Goal: Task Accomplishment & Management: Use online tool/utility

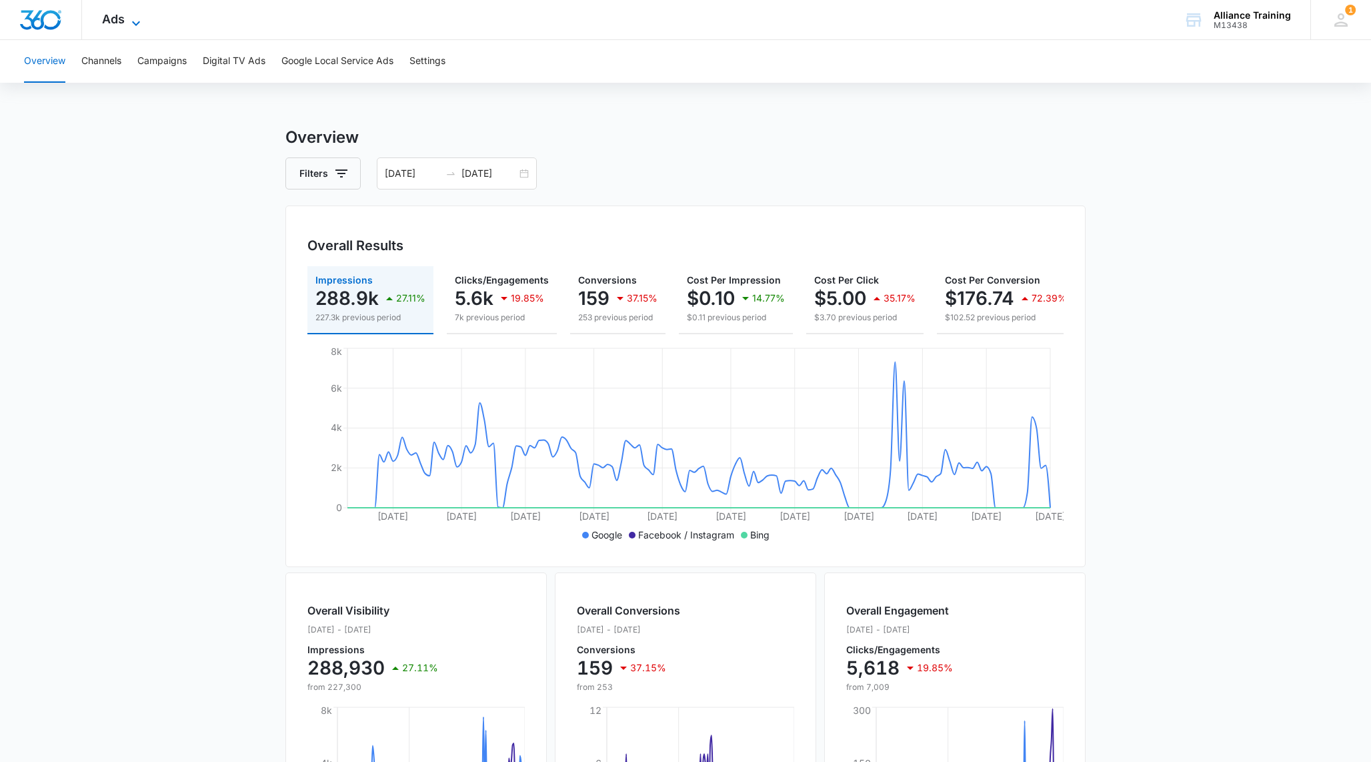
click at [138, 18] on icon at bounding box center [136, 23] width 16 height 16
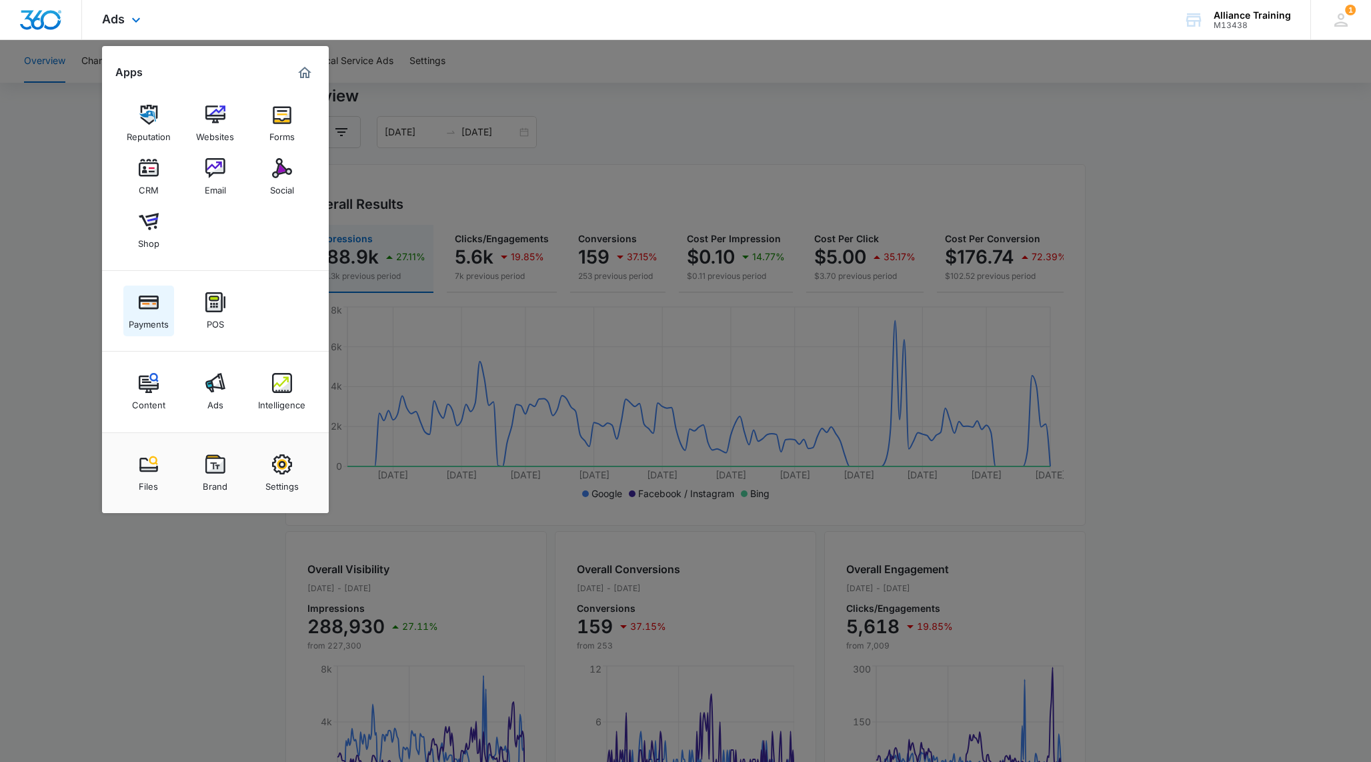
scroll to position [15, 0]
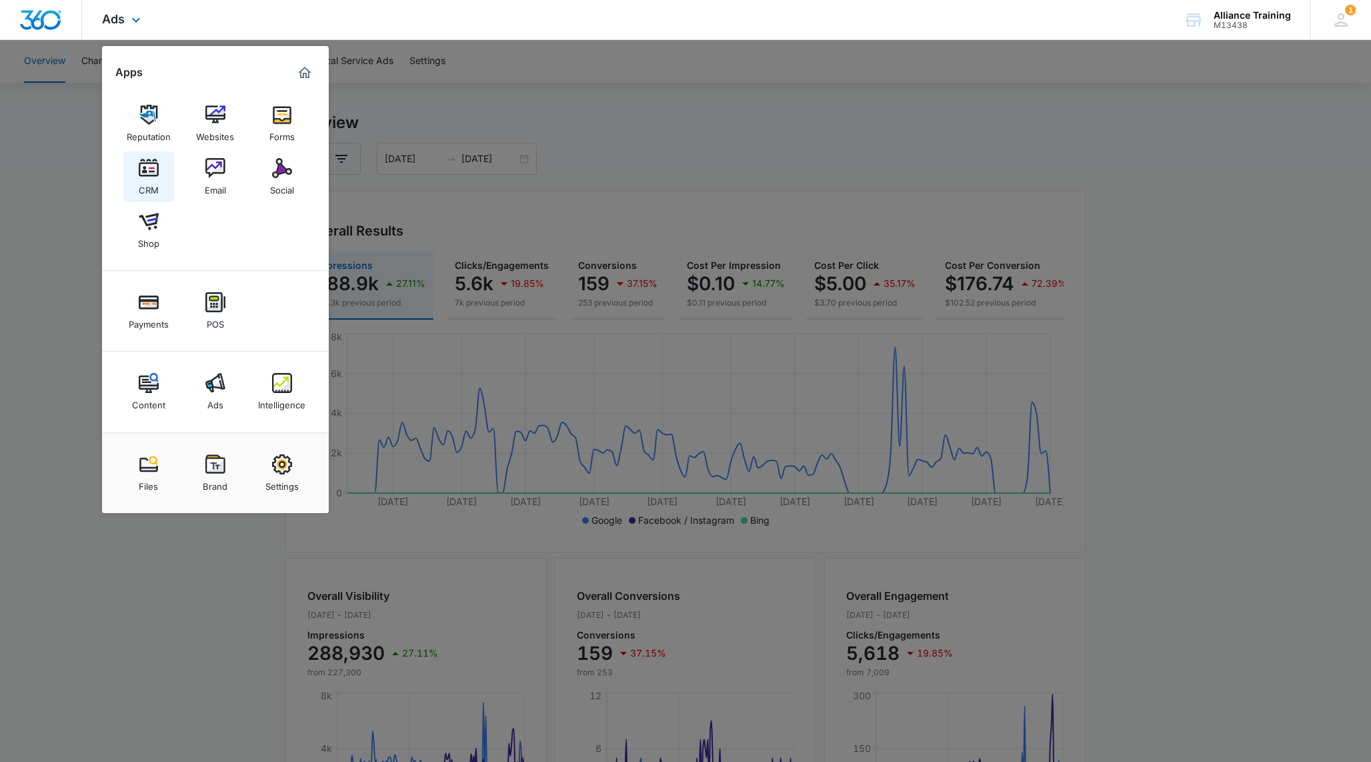
click at [153, 171] on img at bounding box center [149, 168] width 20 height 20
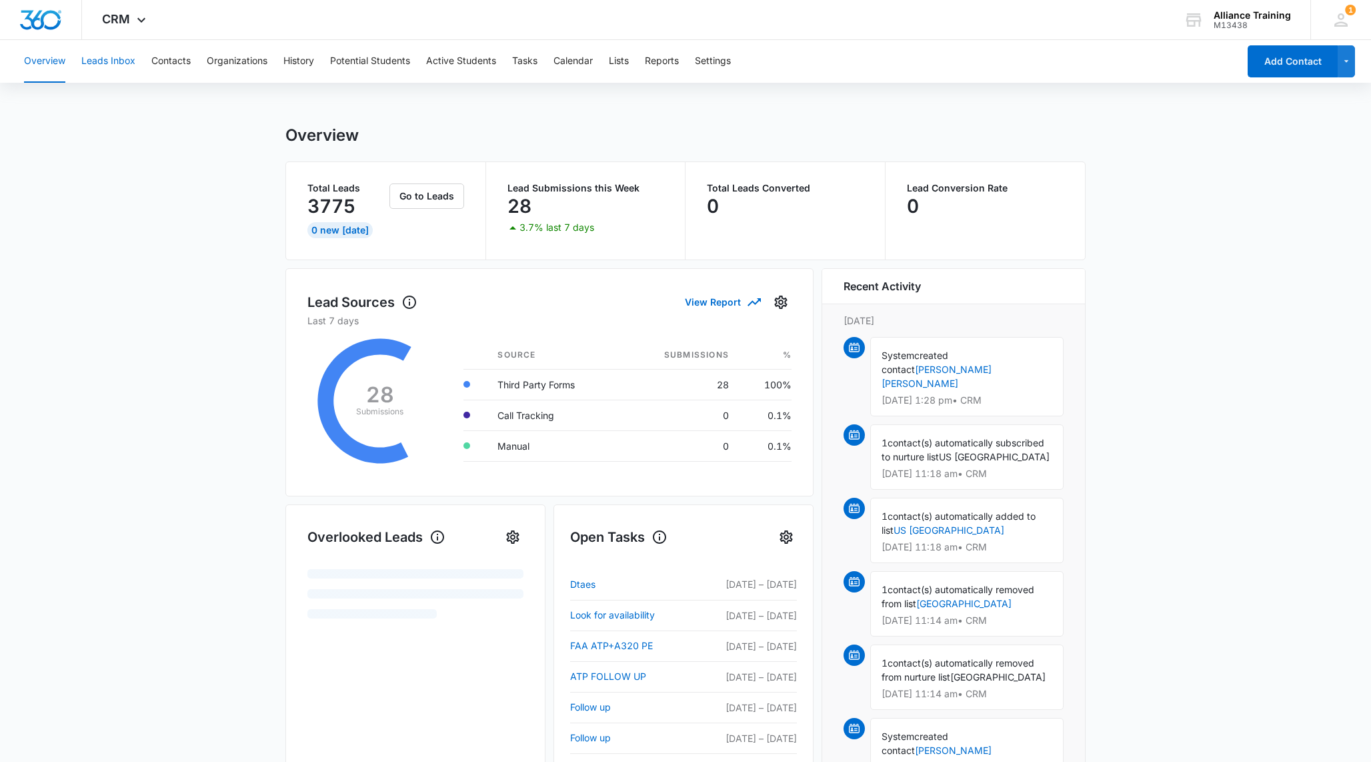
click at [111, 63] on button "Leads Inbox" at bounding box center [108, 61] width 54 height 43
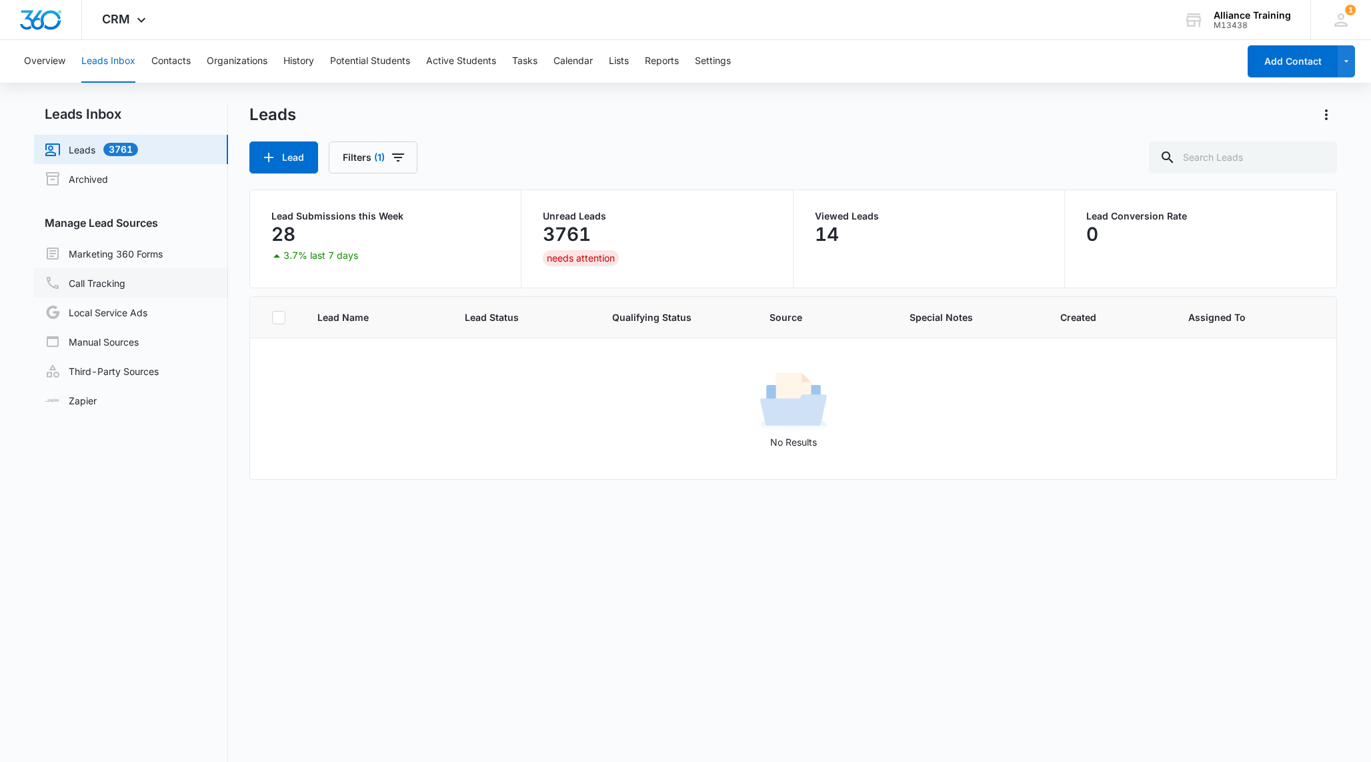
click at [79, 275] on link "Call Tracking" at bounding box center [85, 283] width 81 height 16
